Goal: Information Seeking & Learning: Check status

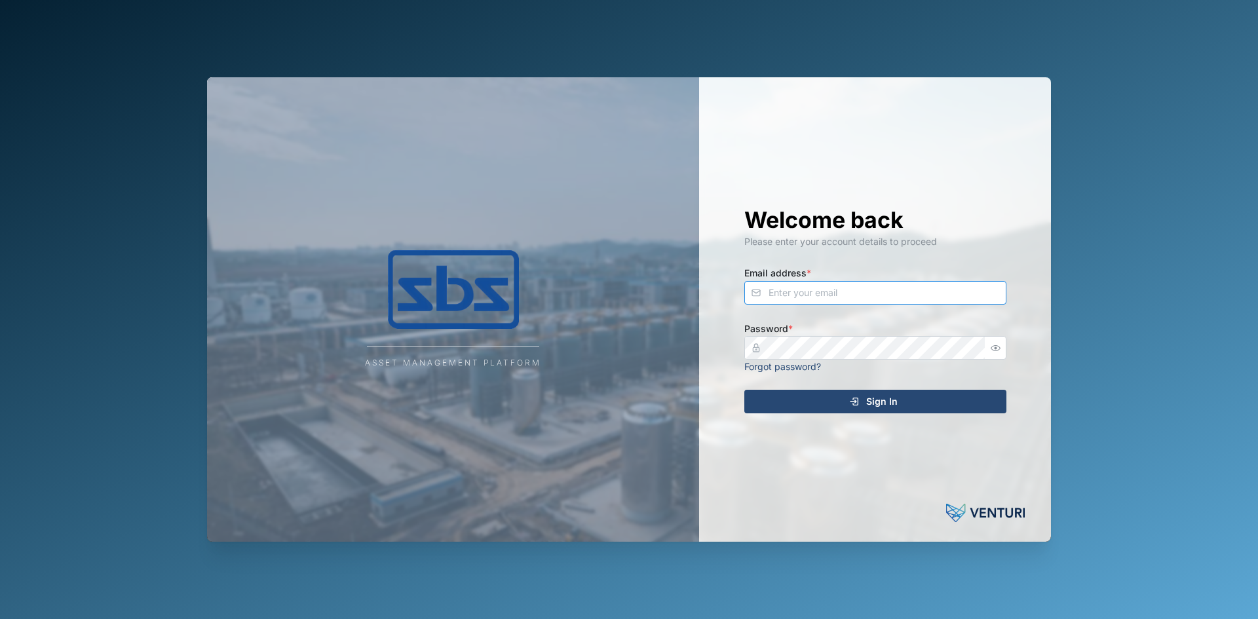
type input "[PERSON_NAME][EMAIL_ADDRESS][DOMAIN_NAME]"
click at [866, 399] on span "Sign In" at bounding box center [881, 401] width 31 height 22
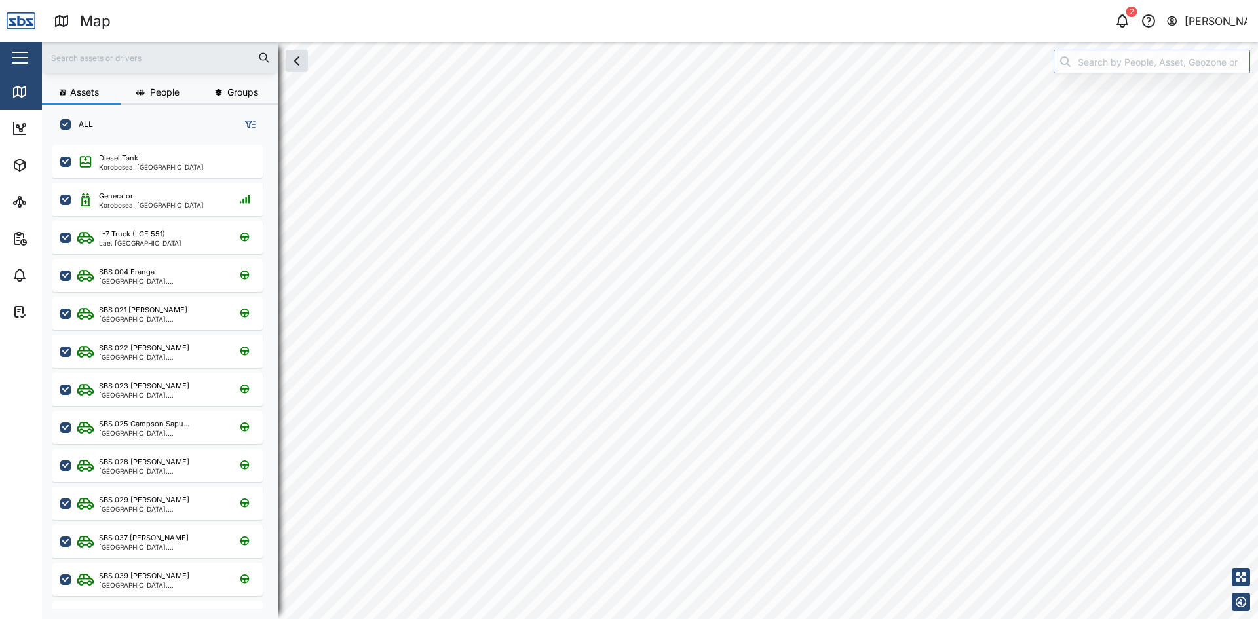
checkbox input "true"
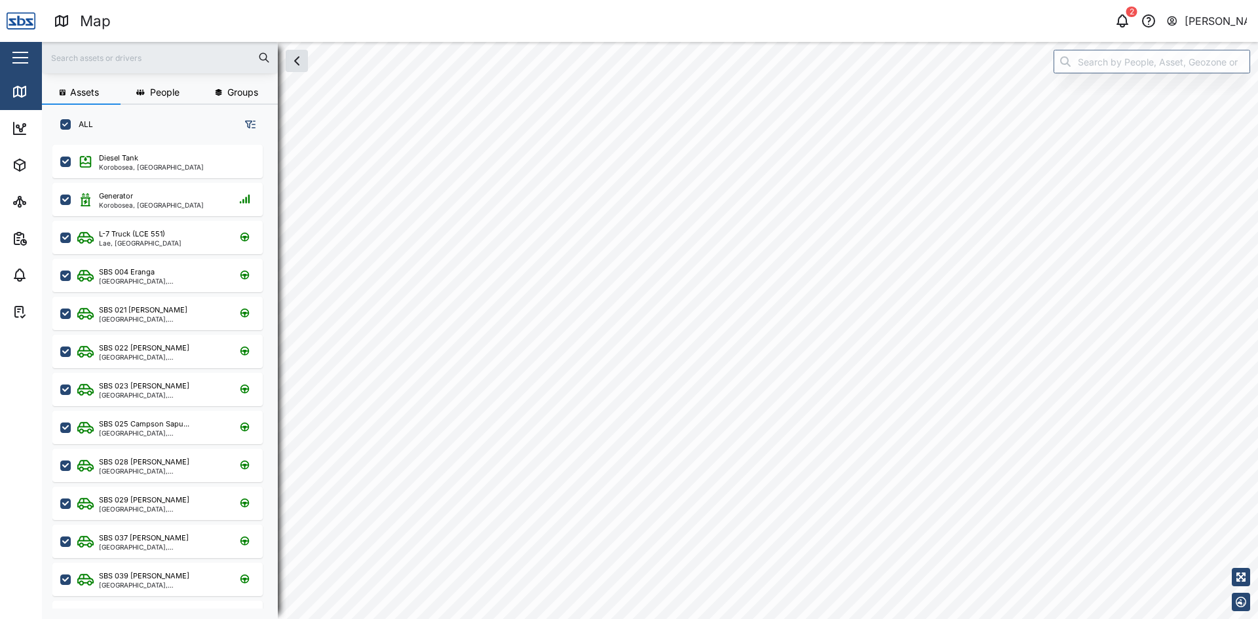
checkbox input "true"
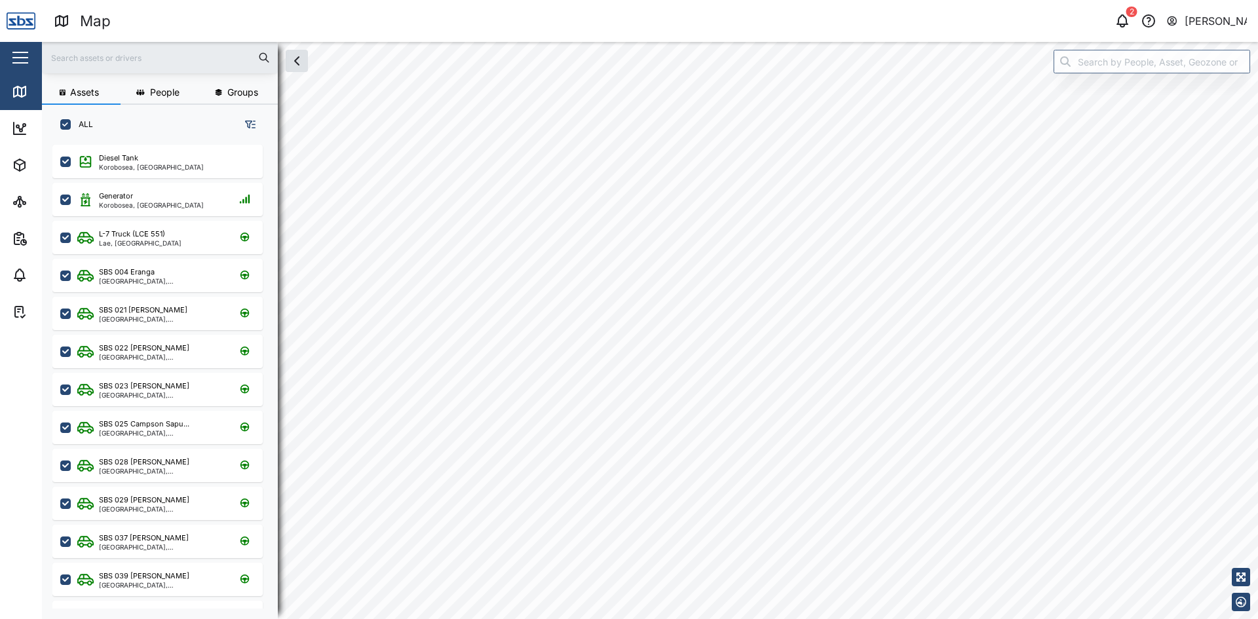
checkbox input "true"
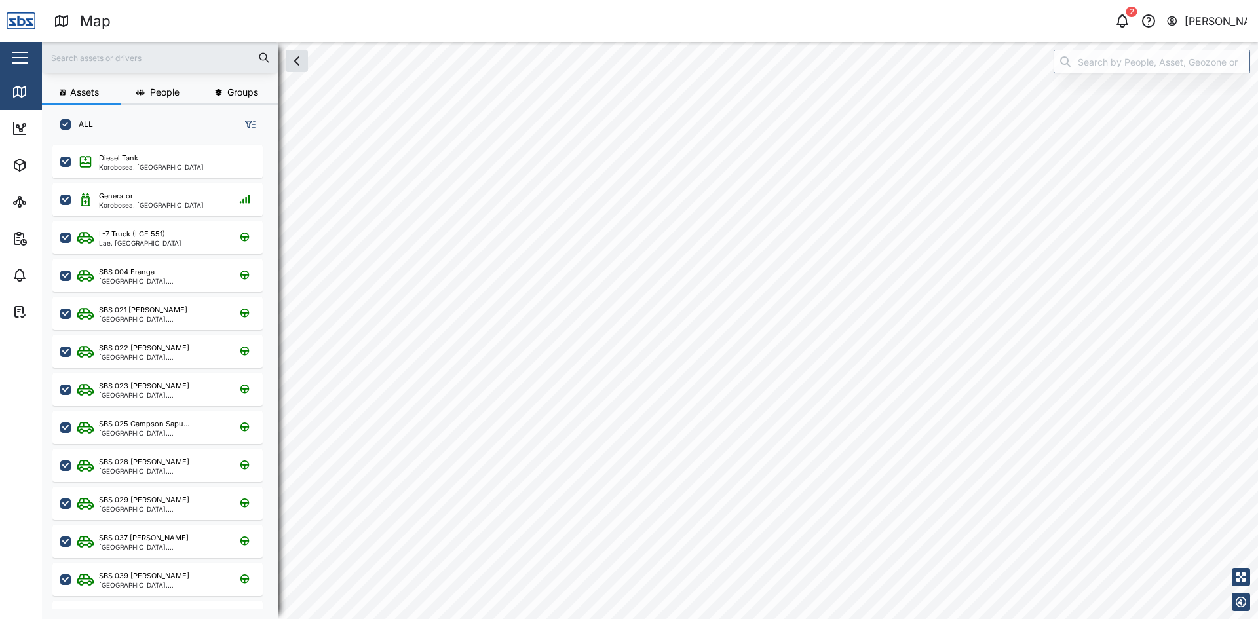
checkbox input "true"
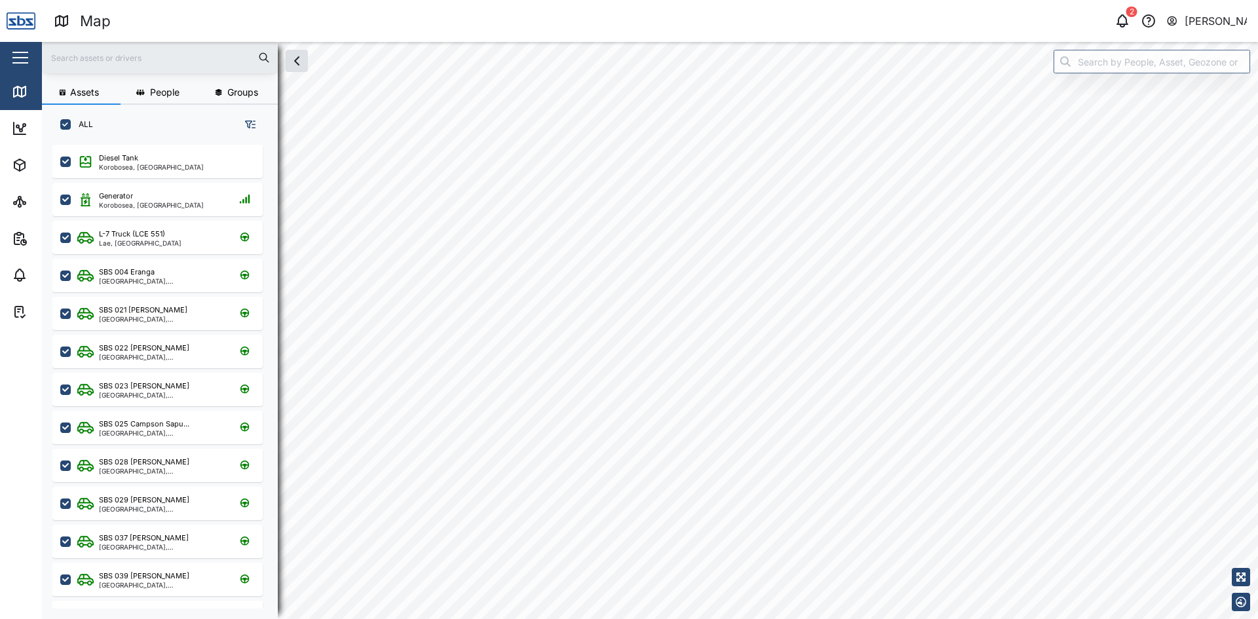
checkbox input "true"
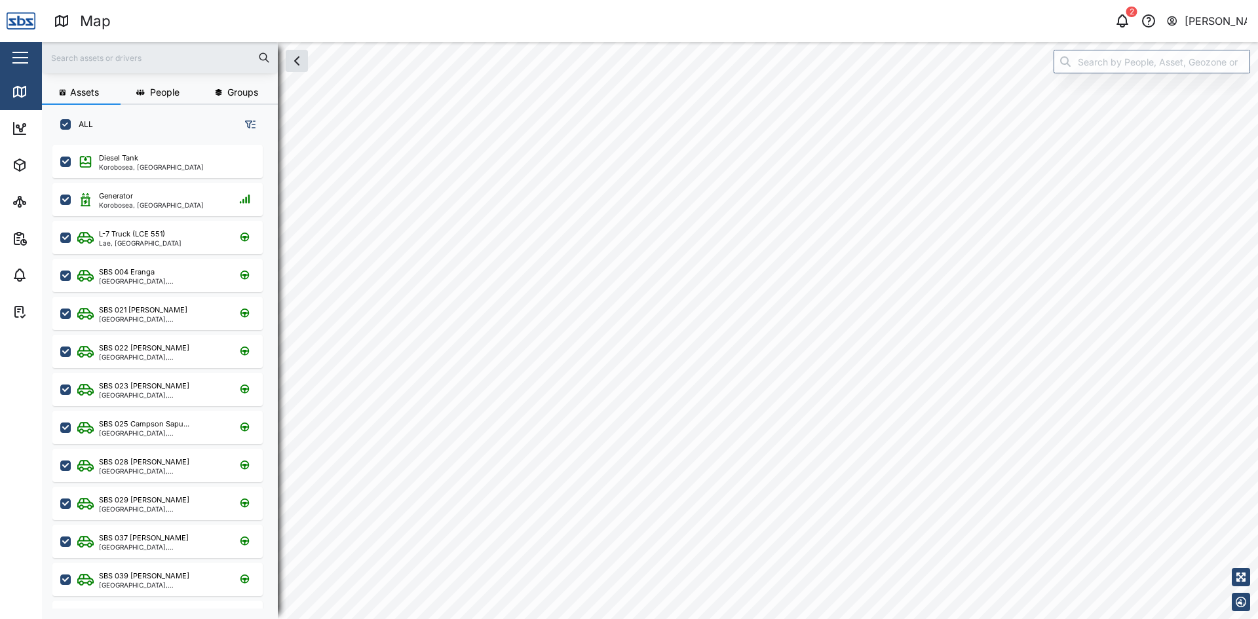
checkbox input "true"
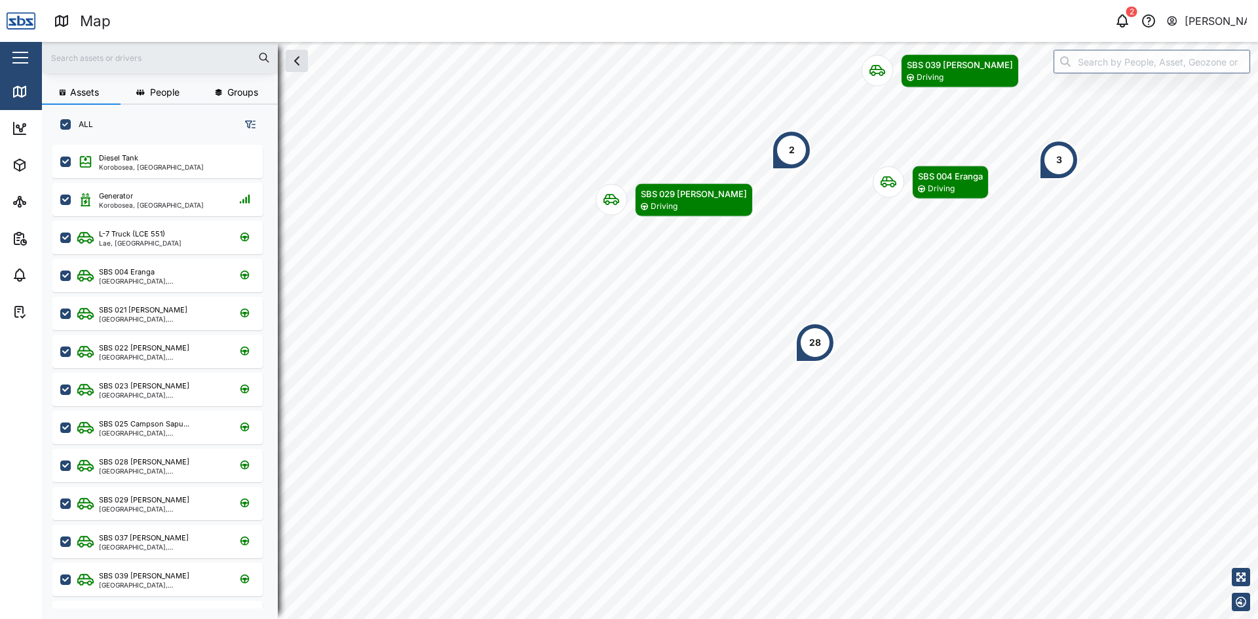
scroll to position [459, 205]
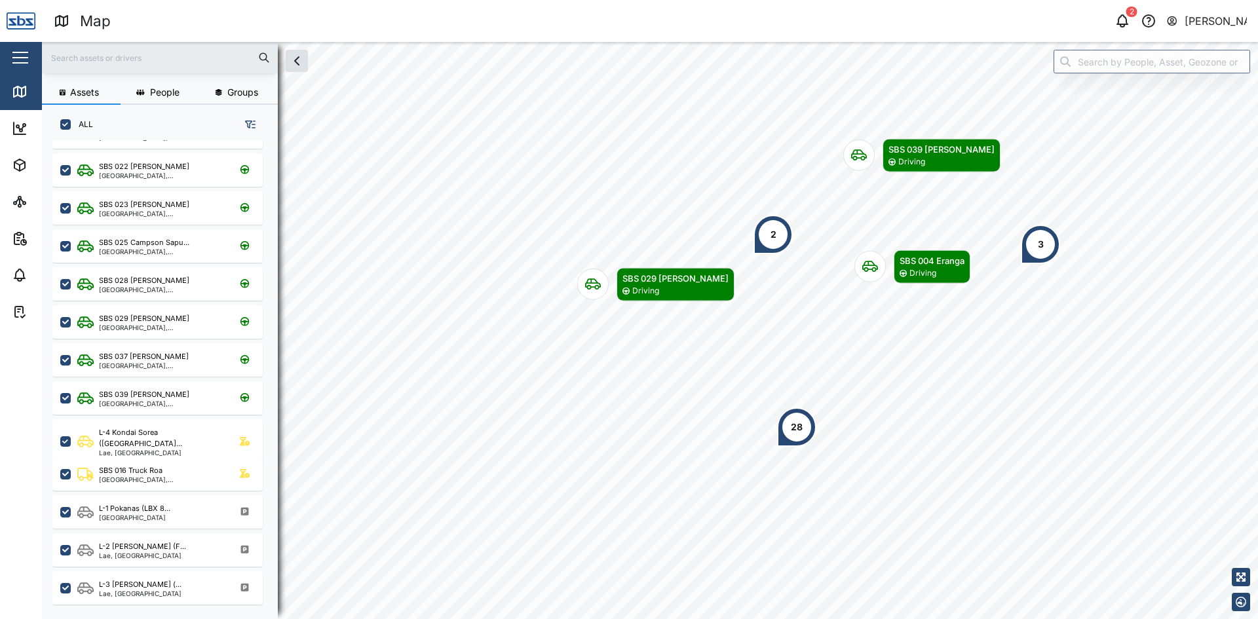
scroll to position [197, 0]
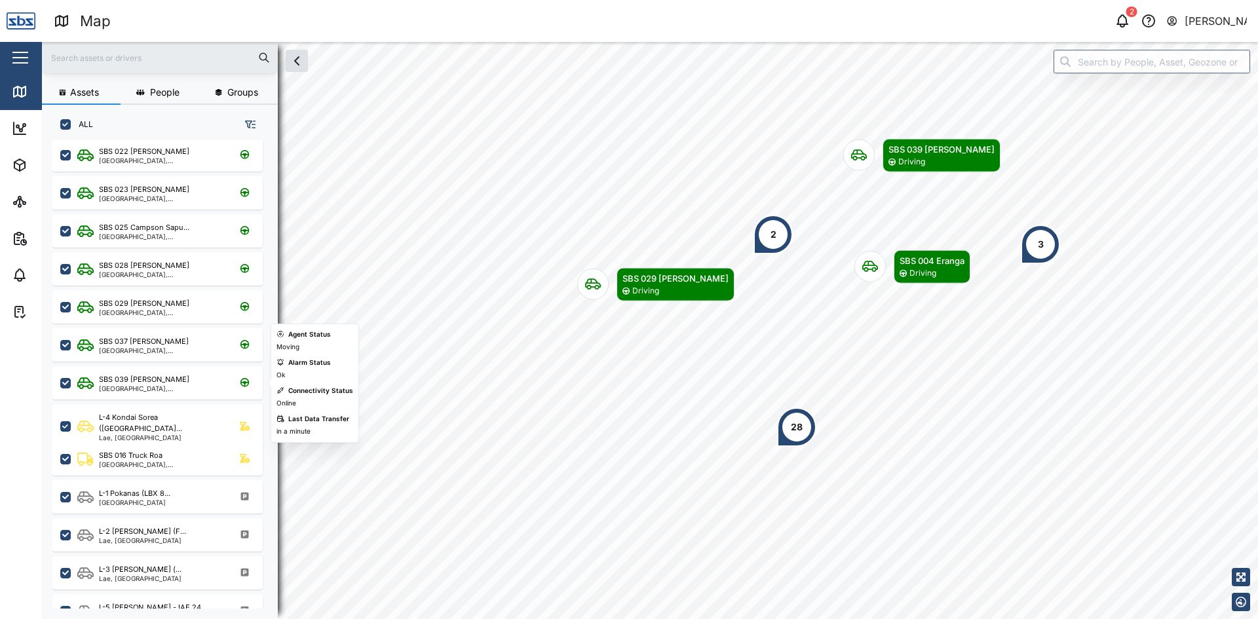
click at [151, 383] on div "SBS 039 [PERSON_NAME]" at bounding box center [144, 379] width 90 height 11
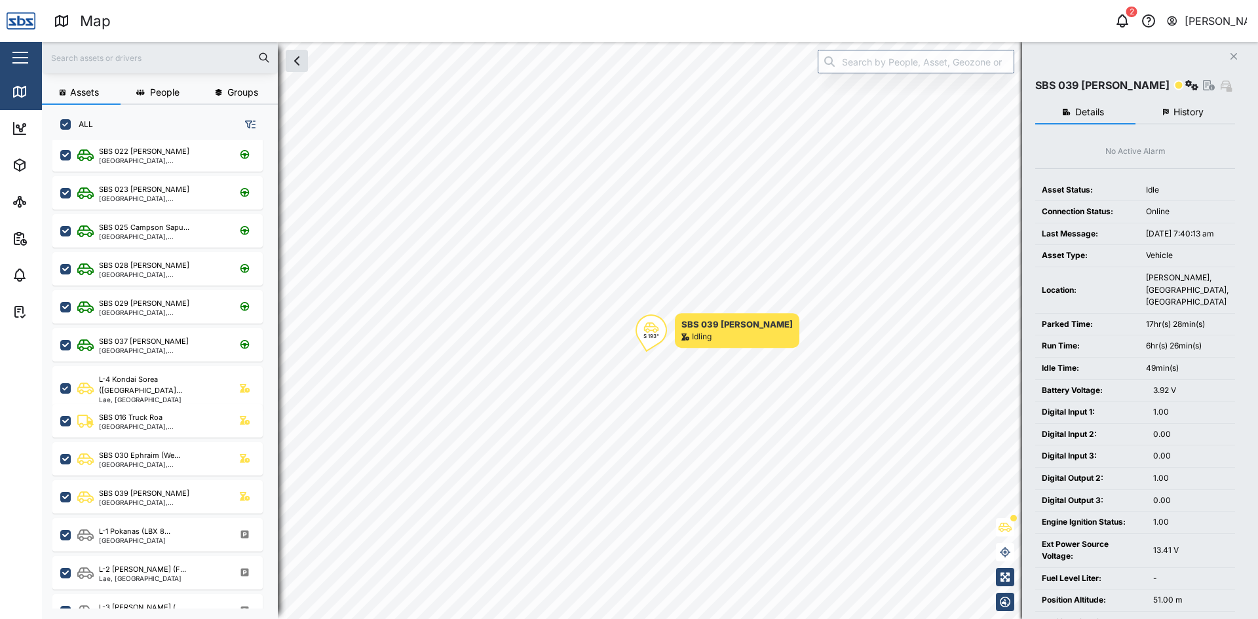
click at [1176, 113] on span "History" at bounding box center [1188, 111] width 30 height 9
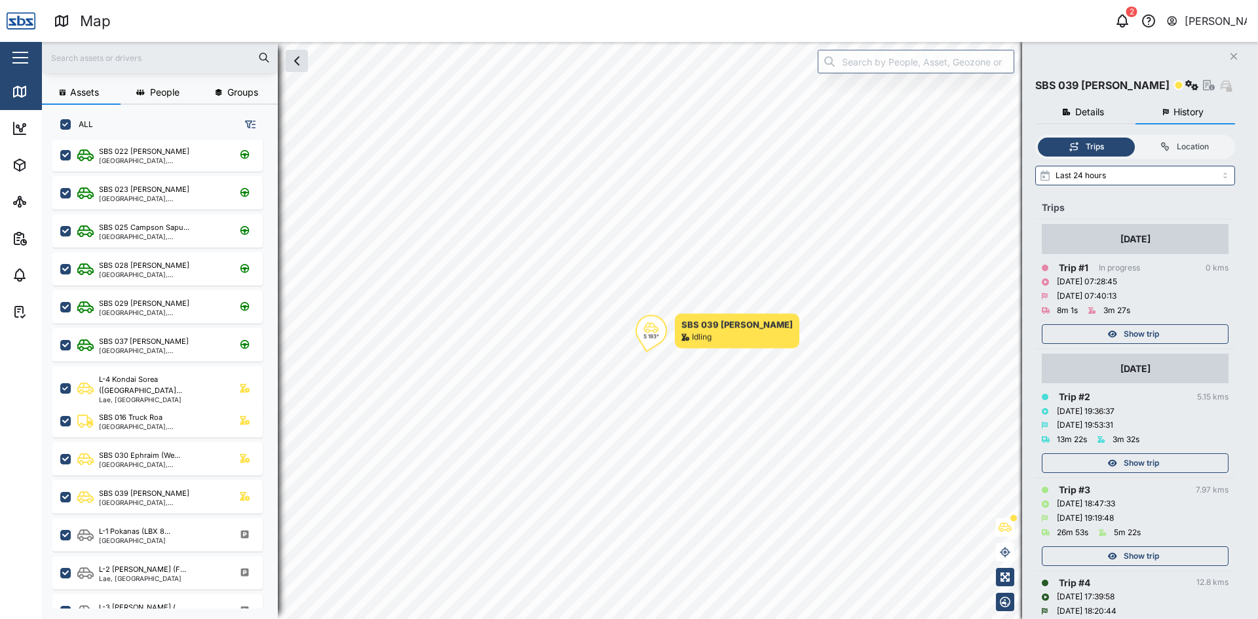
click at [1181, 146] on div "Location" at bounding box center [1193, 147] width 32 height 12
click at [1135, 138] on input "Location" at bounding box center [1135, 138] width 0 height 0
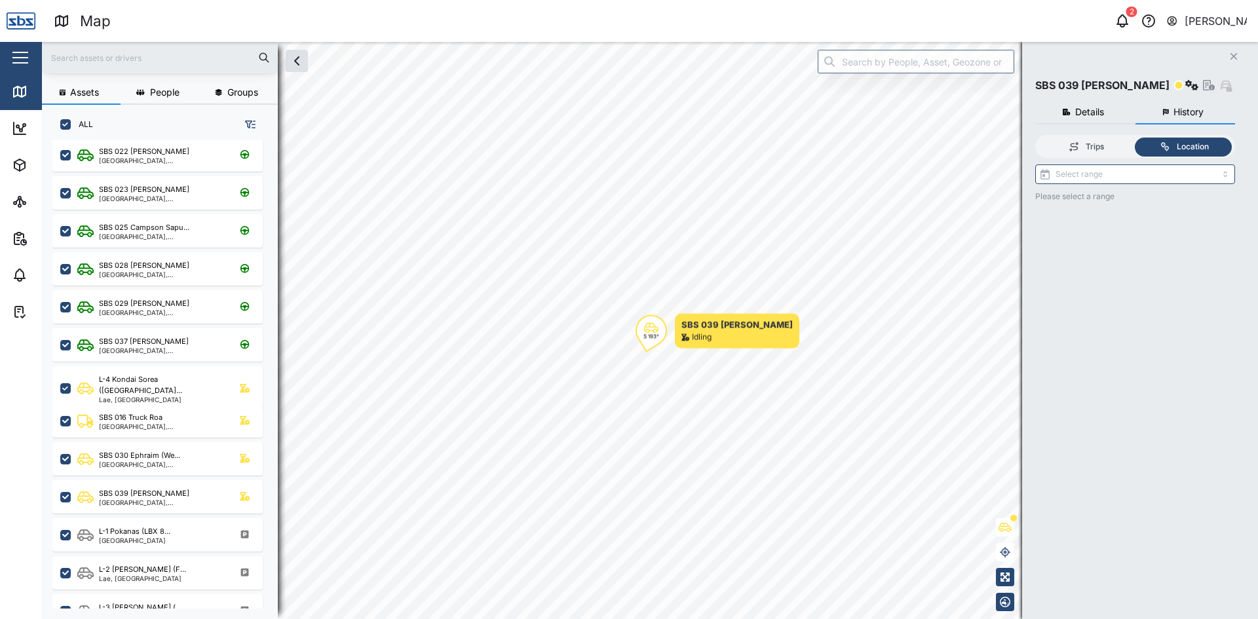
click at [1086, 145] on div "Trips" at bounding box center [1095, 147] width 18 height 12
click at [1038, 138] on input "Trips" at bounding box center [1038, 138] width 0 height 0
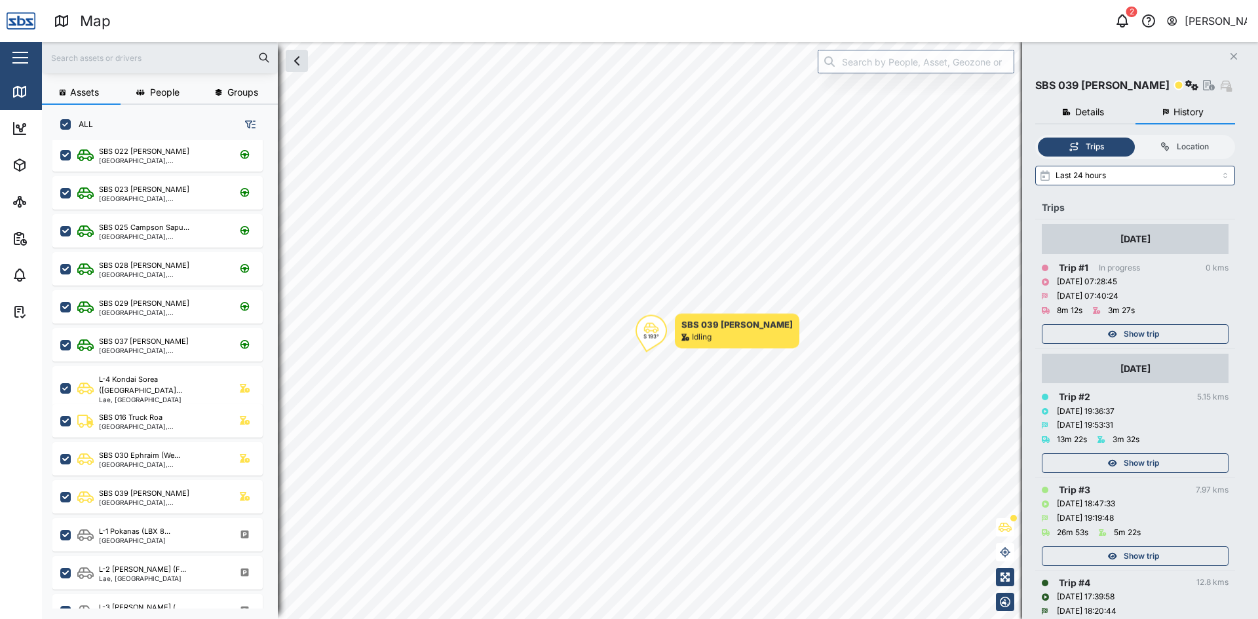
click at [1174, 334] on div "Show trip" at bounding box center [1133, 334] width 170 height 18
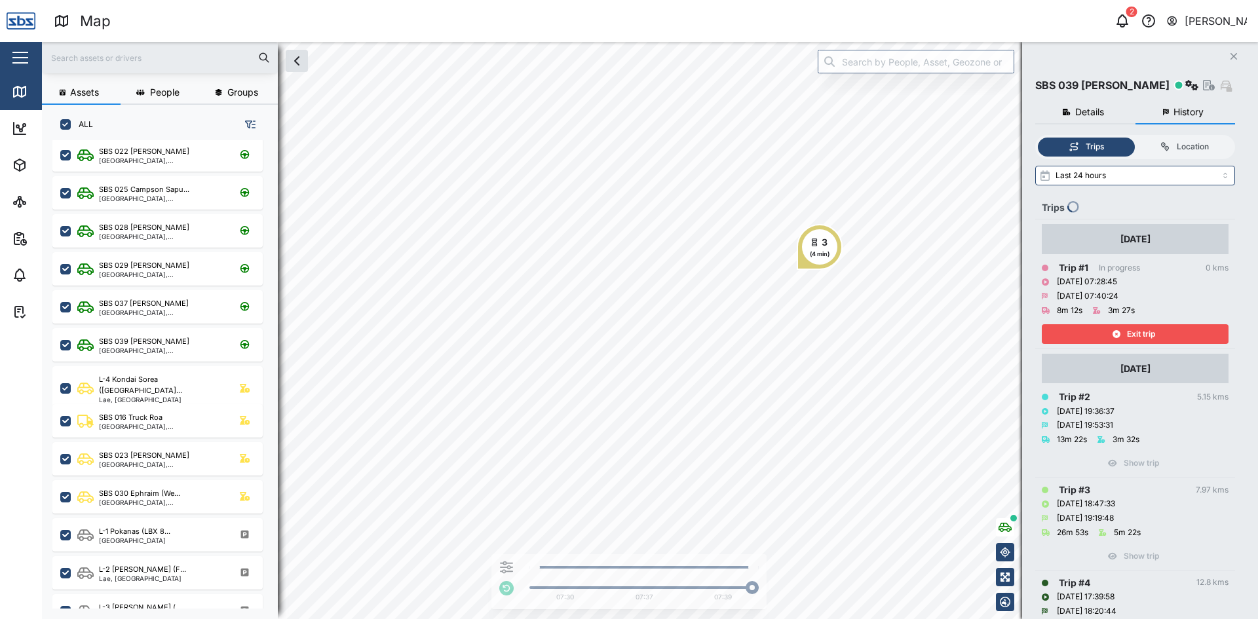
click at [1141, 332] on span "Exit trip" at bounding box center [1141, 334] width 28 height 18
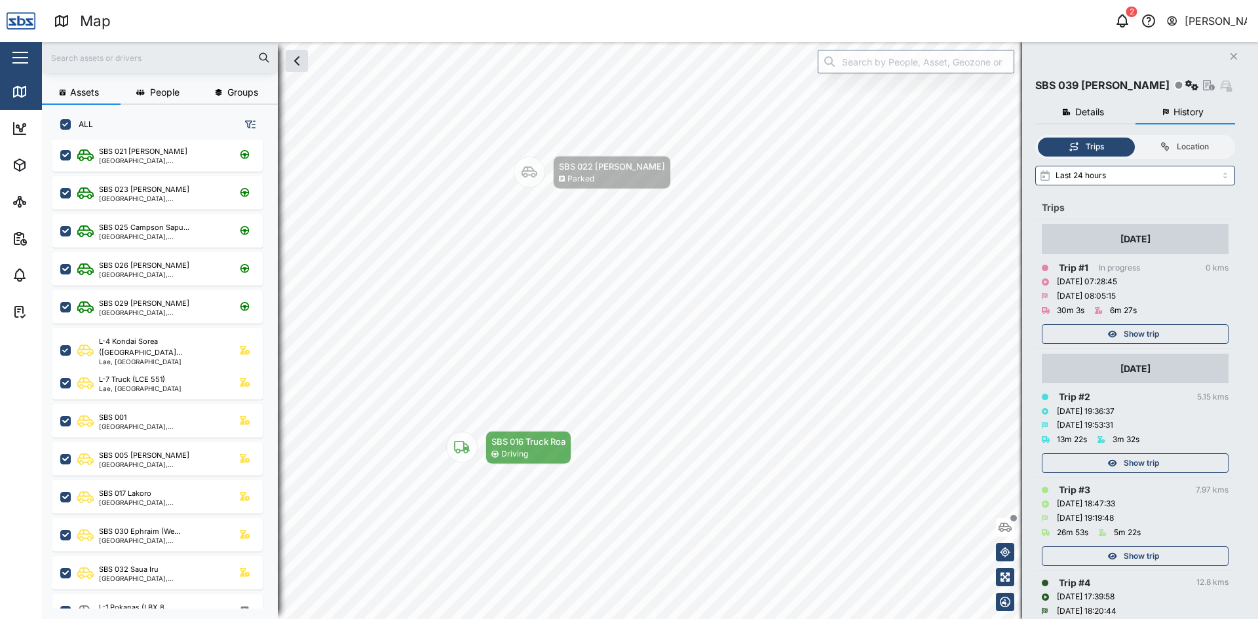
click at [1231, 54] on icon "Close" at bounding box center [1234, 56] width 8 height 10
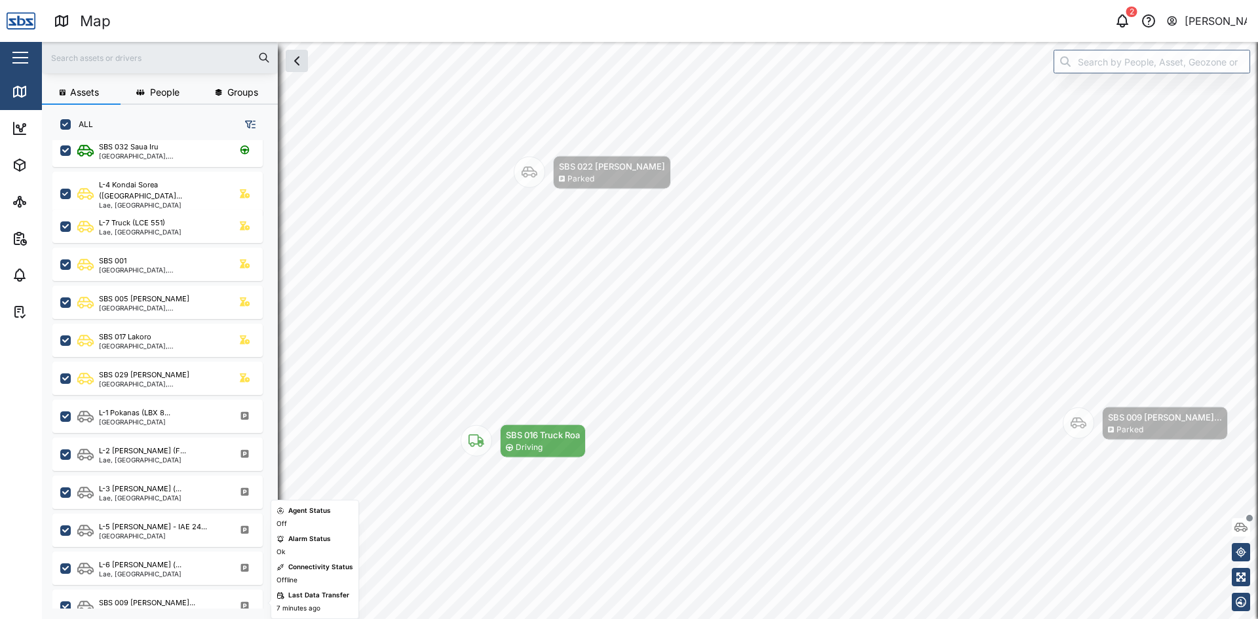
scroll to position [362, 0]
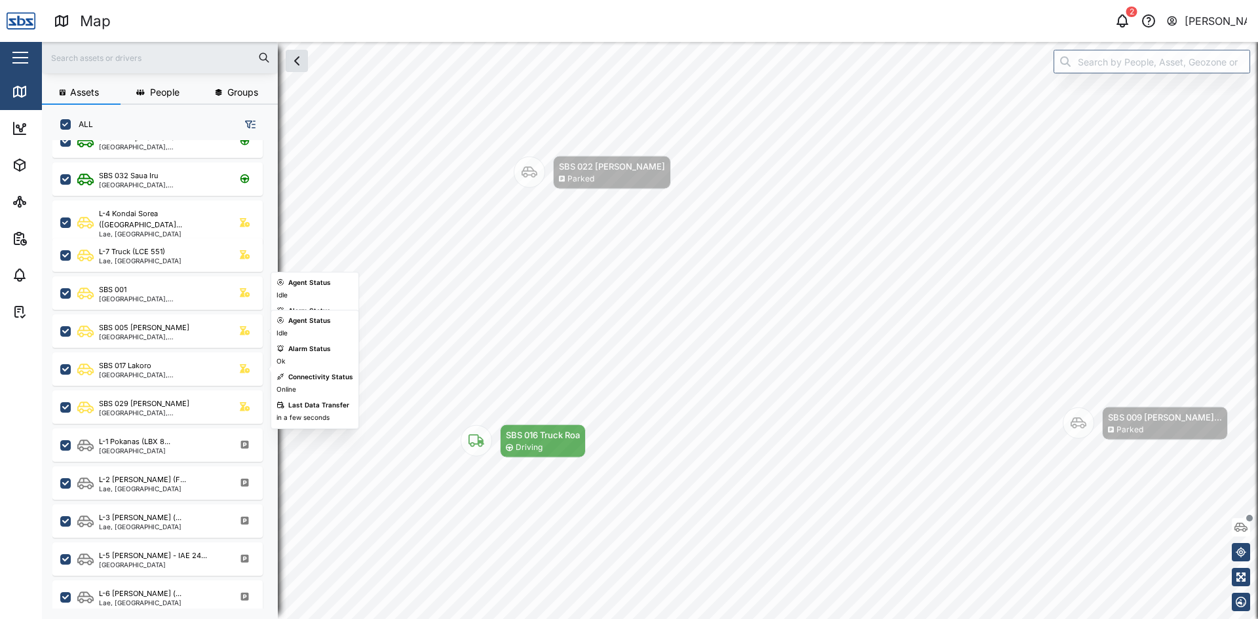
click at [170, 329] on div "SBS 005 [PERSON_NAME]" at bounding box center [161, 327] width 125 height 11
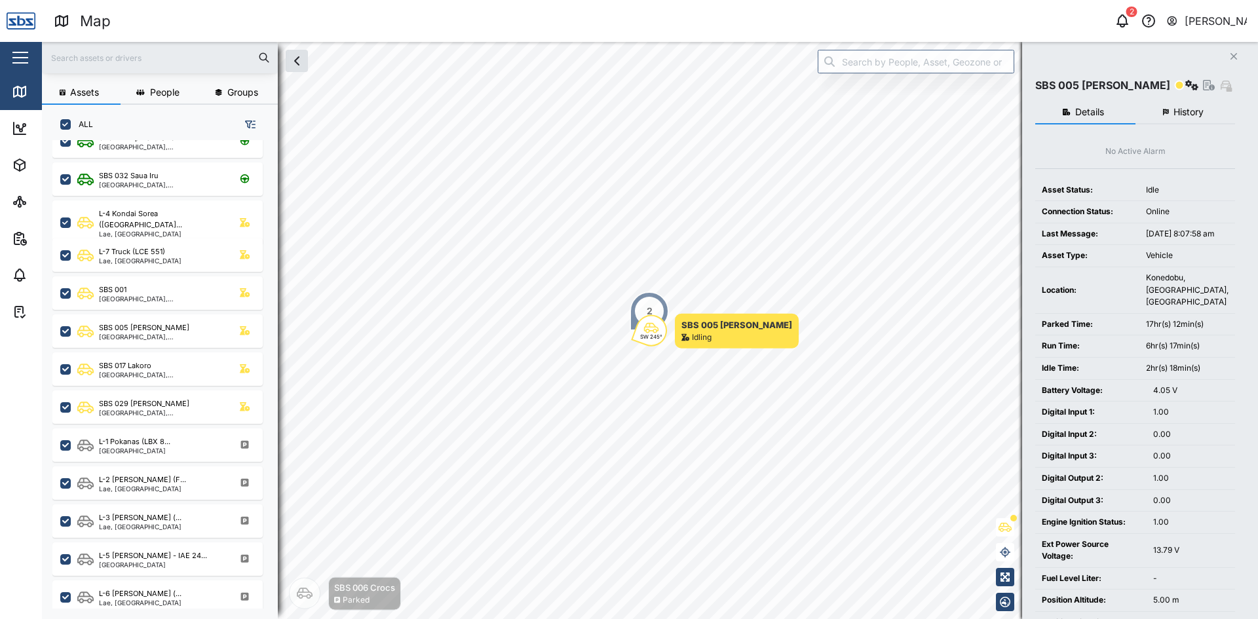
click at [1175, 104] on button "History" at bounding box center [1185, 113] width 100 height 24
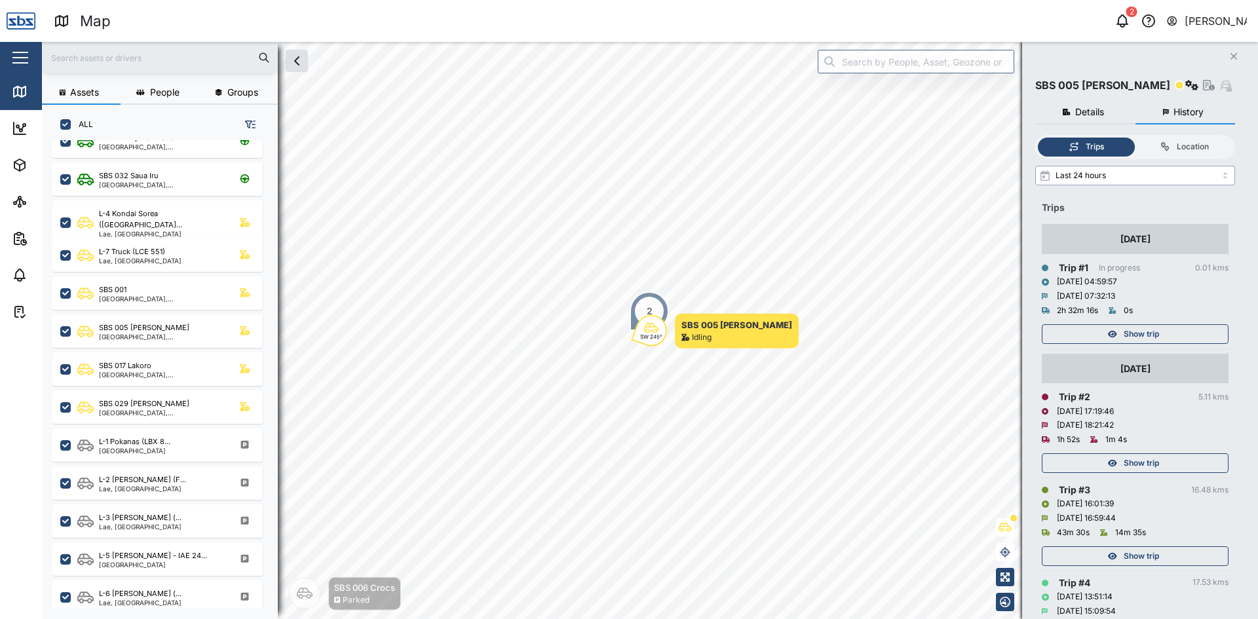
click at [1228, 173] on input "Last 24 hours" at bounding box center [1135, 176] width 200 height 20
type input "Last 3 days"
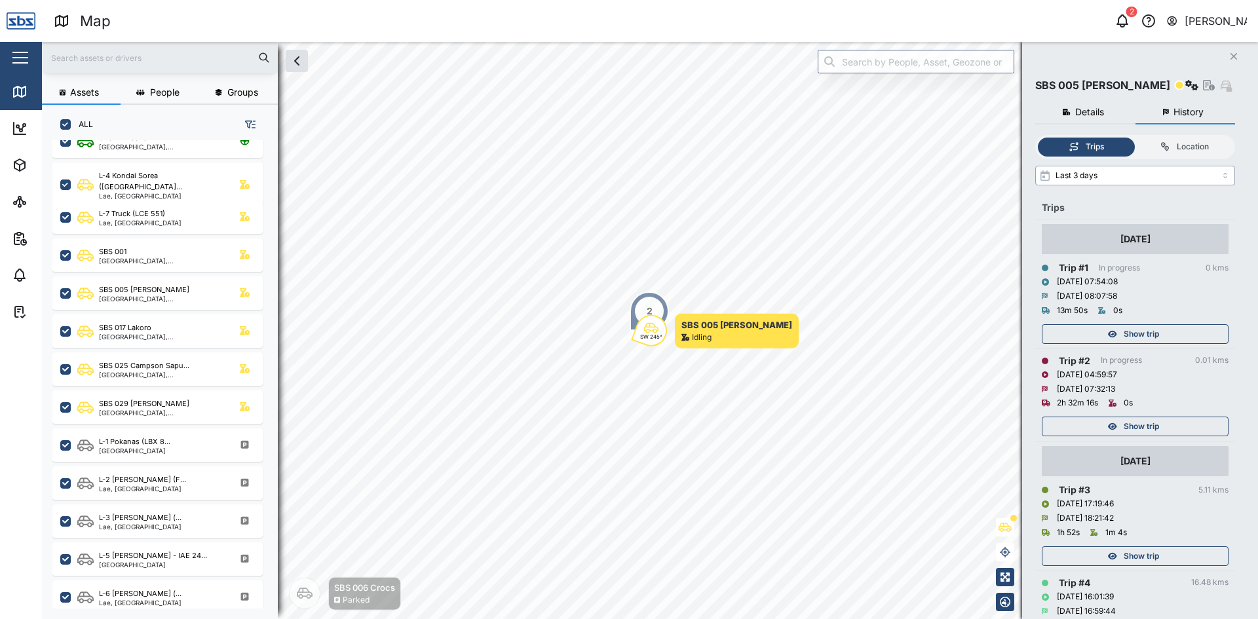
scroll to position [328, 0]
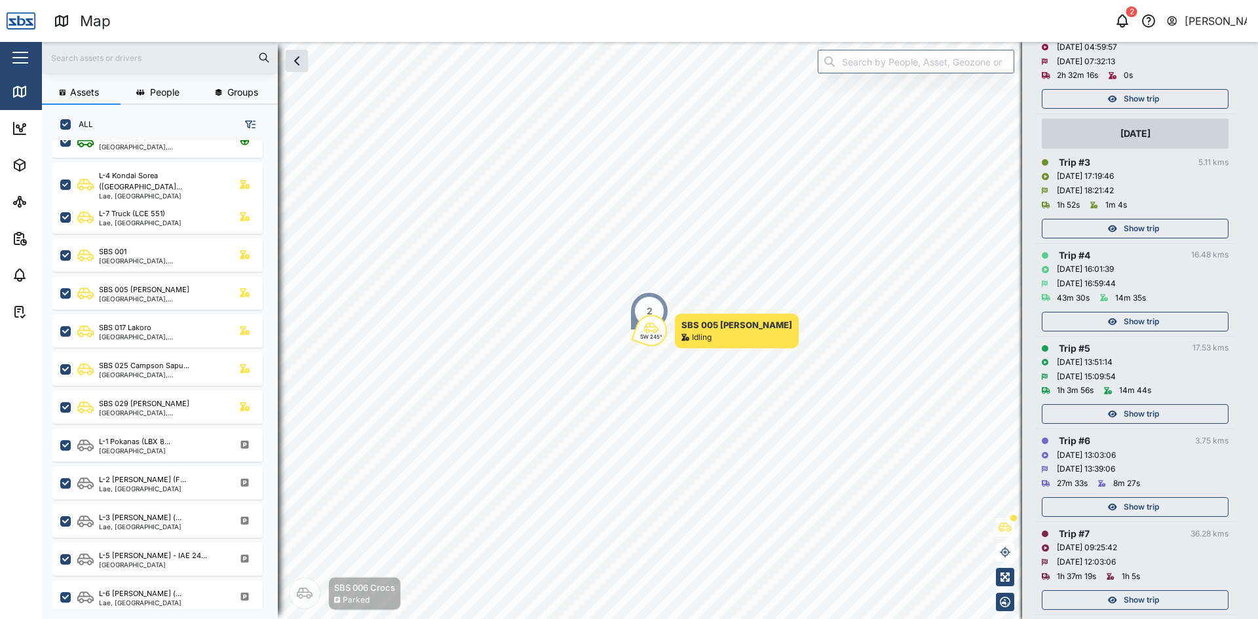
click at [1124, 413] on span "Show trip" at bounding box center [1141, 414] width 35 height 18
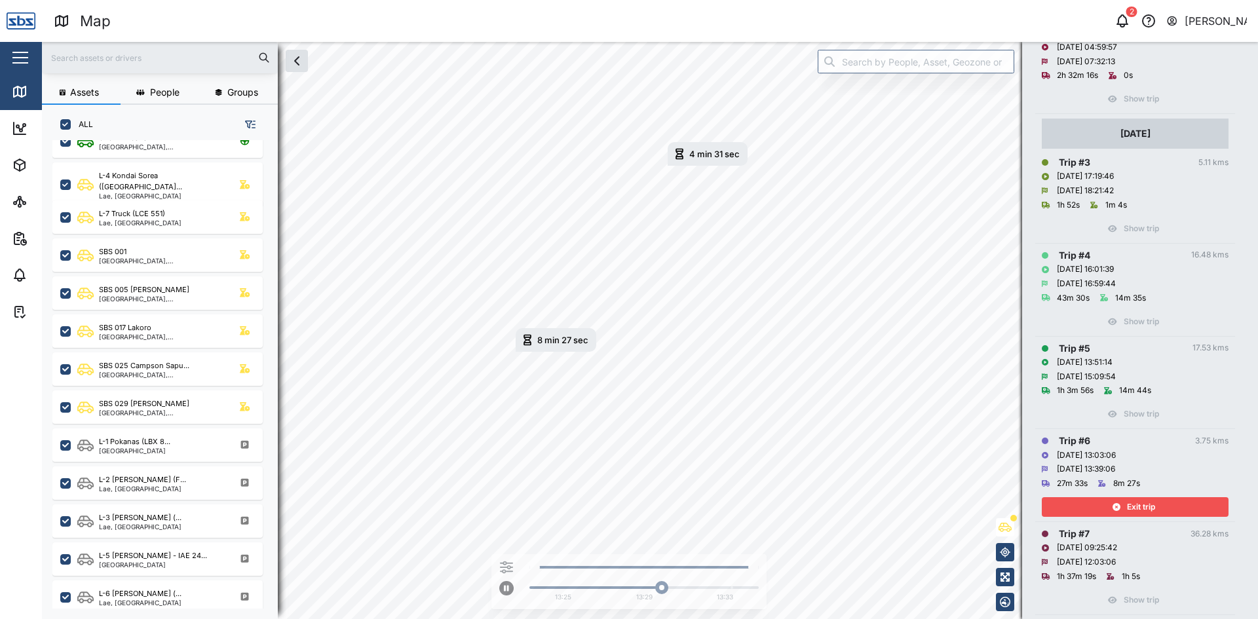
click at [1135, 504] on span "Exit trip" at bounding box center [1141, 507] width 28 height 18
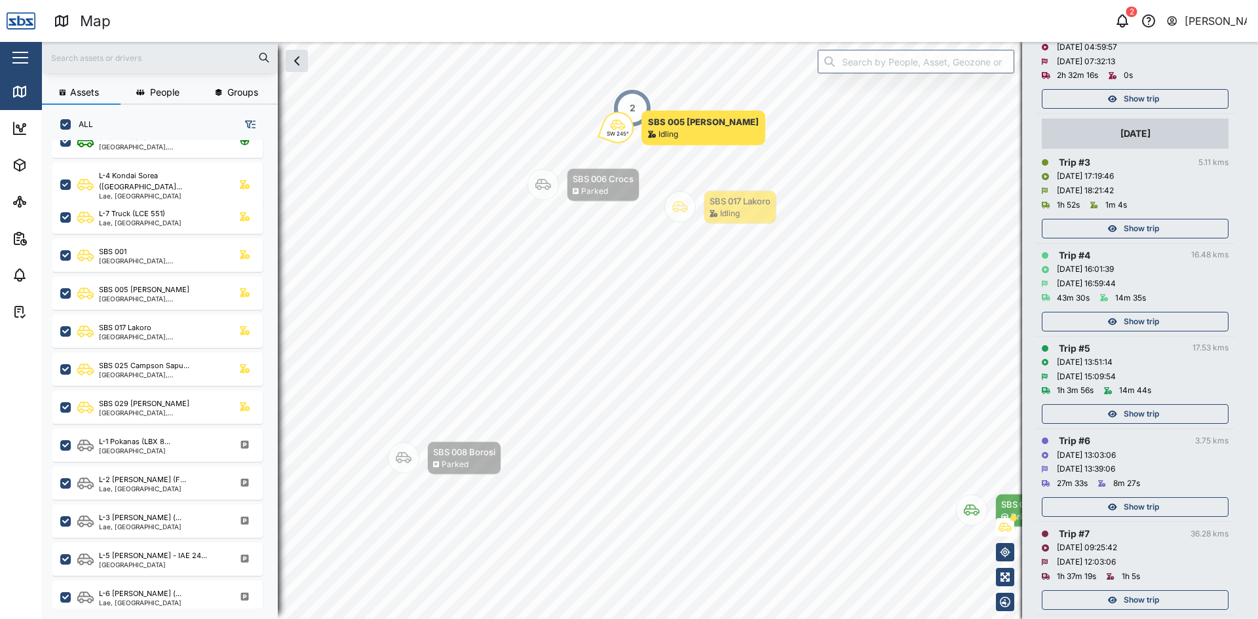
click at [1137, 411] on span "Show trip" at bounding box center [1141, 414] width 35 height 18
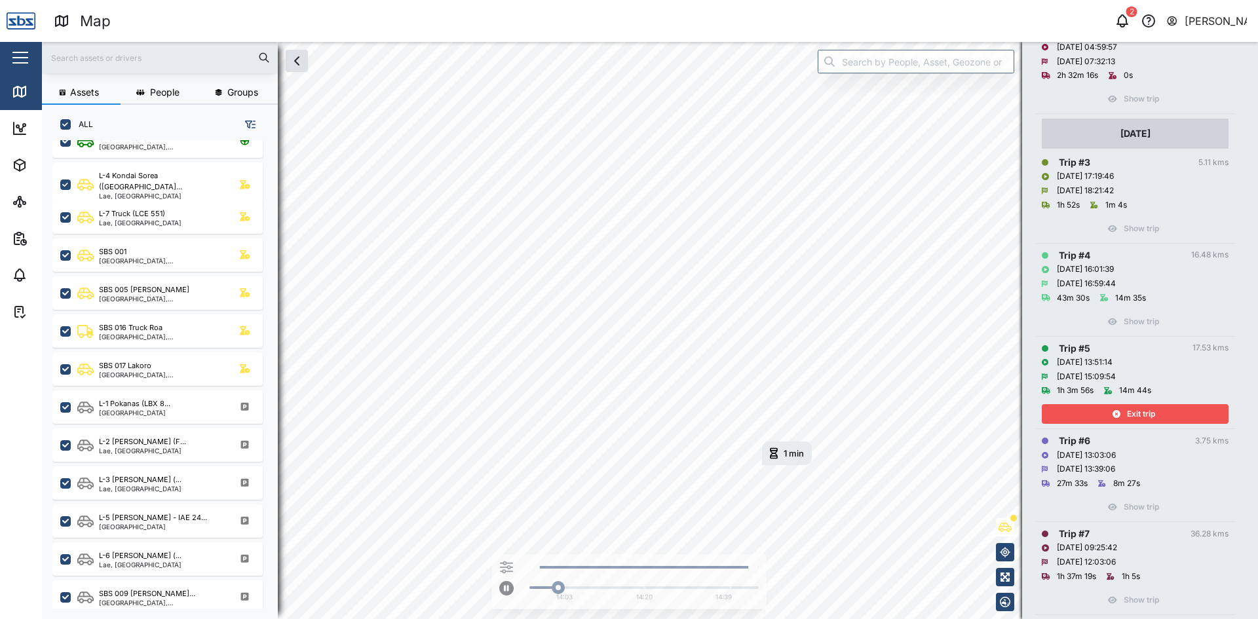
click at [744, 570] on div "1 min [DATE] 2:15 PM 14:03 14:20 14:39" at bounding box center [650, 330] width 1216 height 577
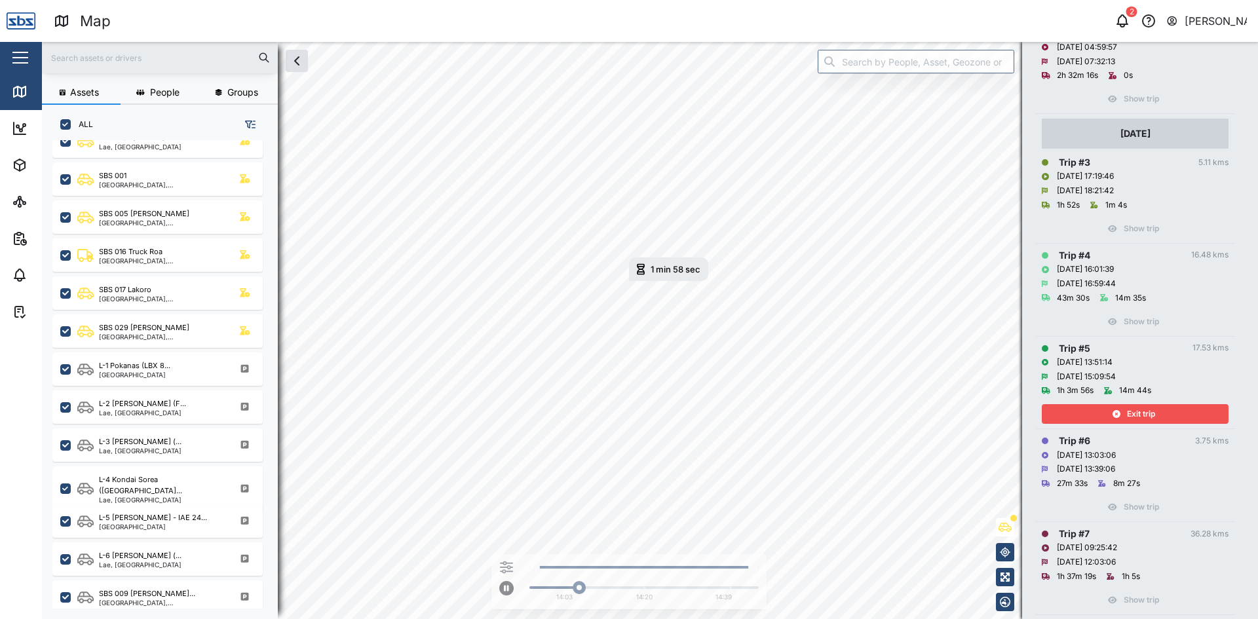
click at [1131, 415] on span "Exit trip" at bounding box center [1141, 414] width 28 height 18
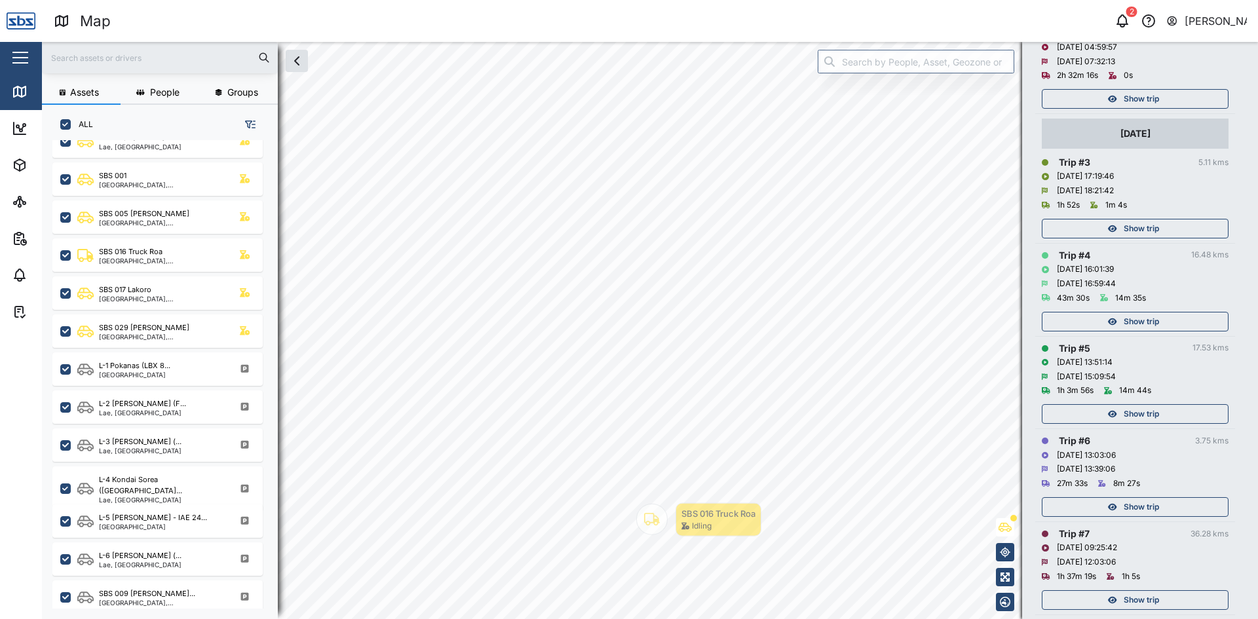
click at [1127, 320] on span "Show trip" at bounding box center [1141, 322] width 35 height 18
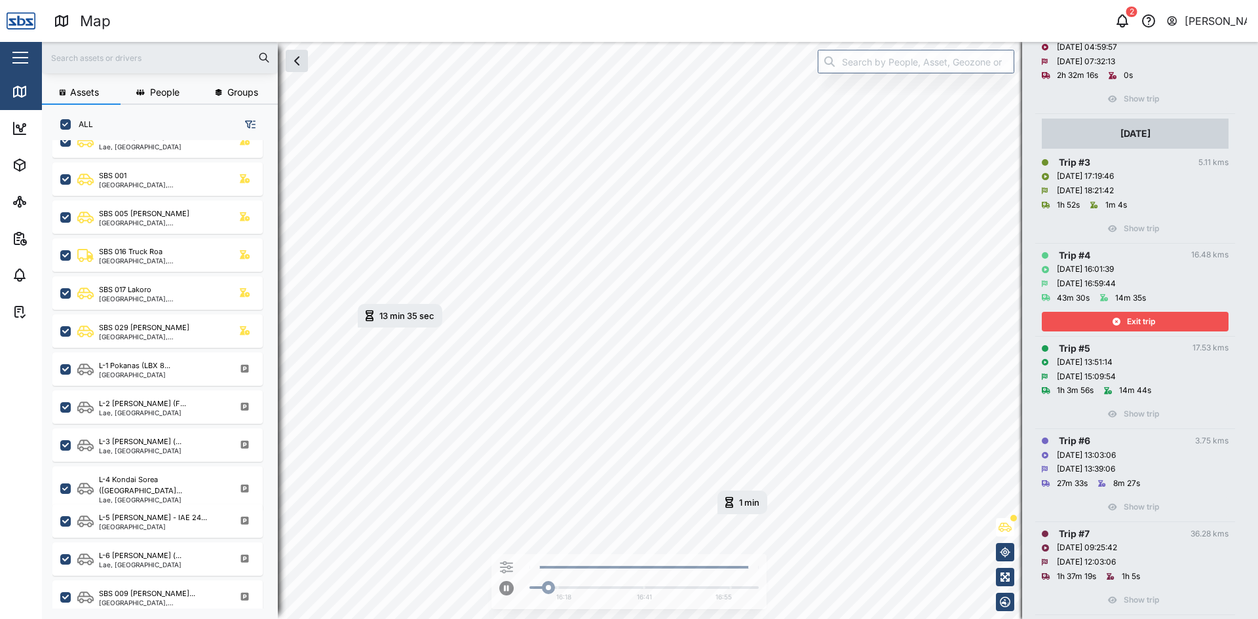
click at [1127, 320] on span "Exit trip" at bounding box center [1141, 322] width 28 height 18
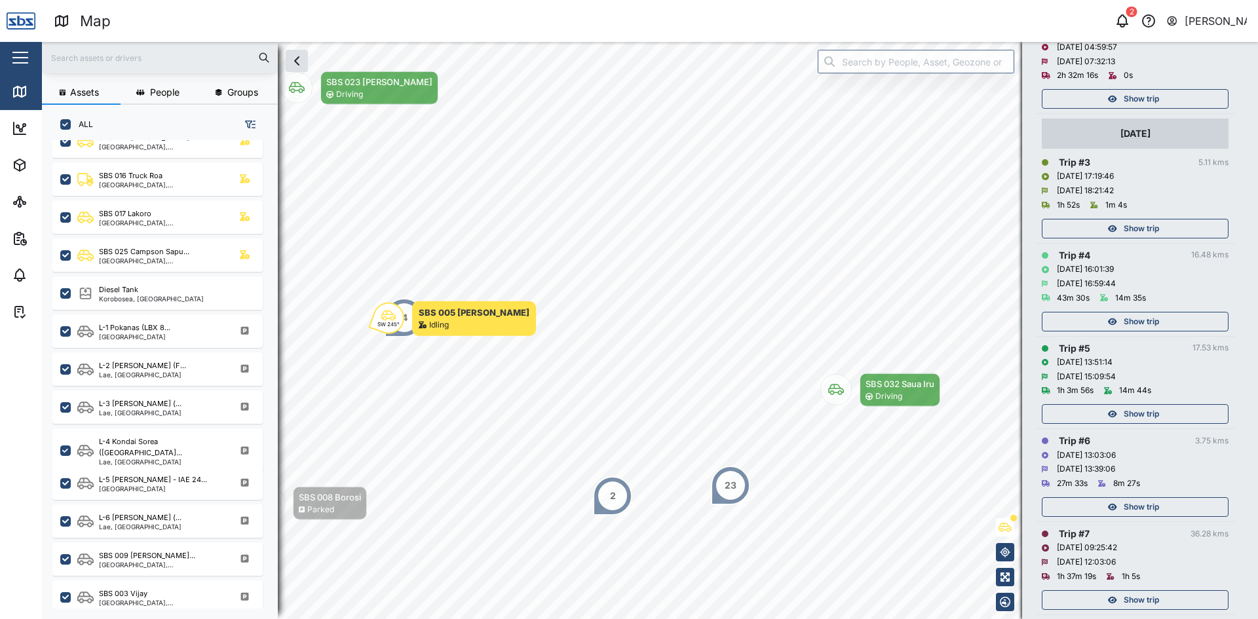
click at [1131, 415] on span "Show trip" at bounding box center [1141, 414] width 35 height 18
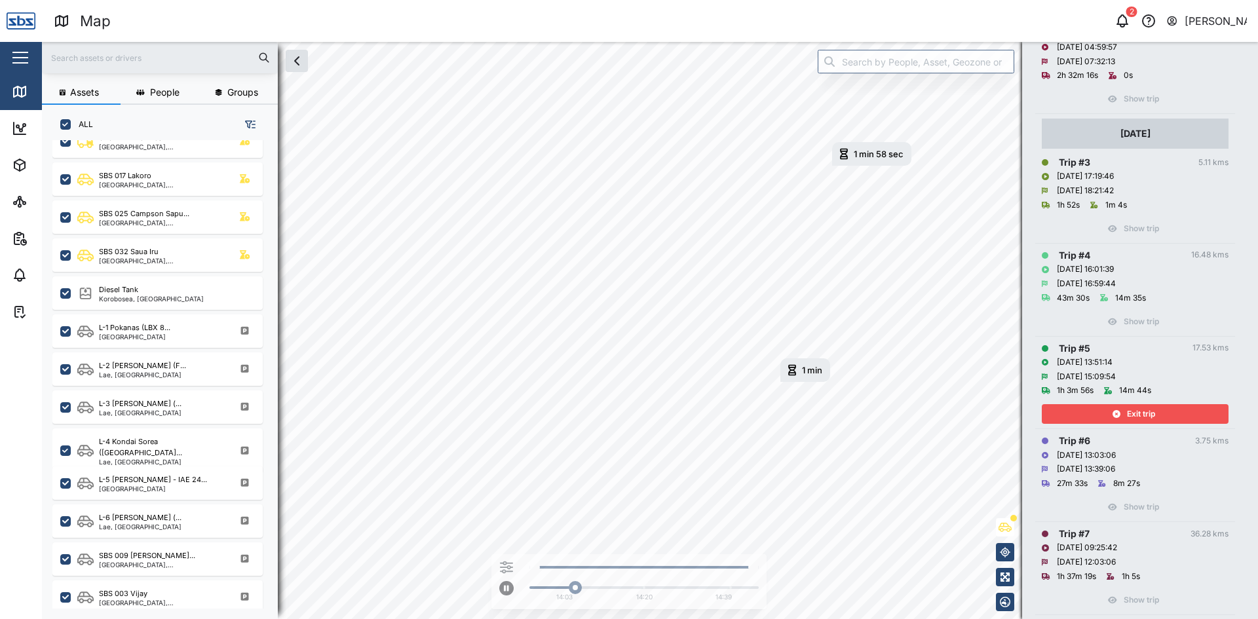
drag, startPoint x: 803, startPoint y: 250, endPoint x: 818, endPoint y: 362, distance: 112.5
click at [818, 362] on div "1 min [DATE] 2:15 PM" at bounding box center [805, 370] width 50 height 24
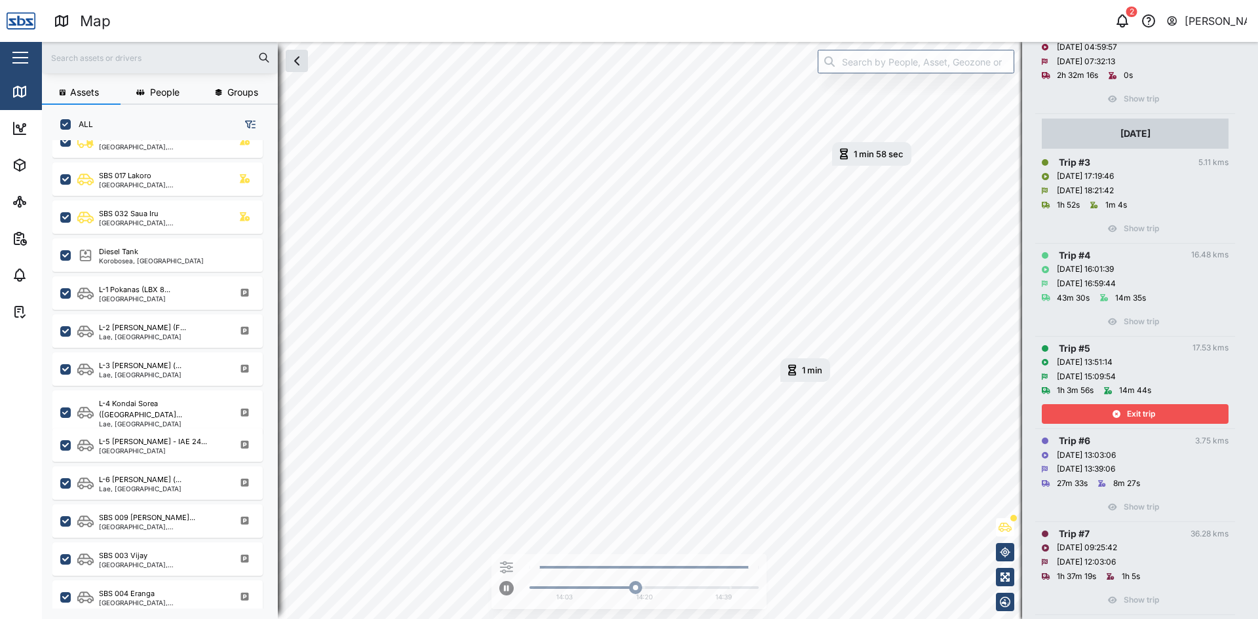
click at [1144, 409] on span "Exit trip" at bounding box center [1141, 414] width 28 height 18
